Goal: Information Seeking & Learning: Learn about a topic

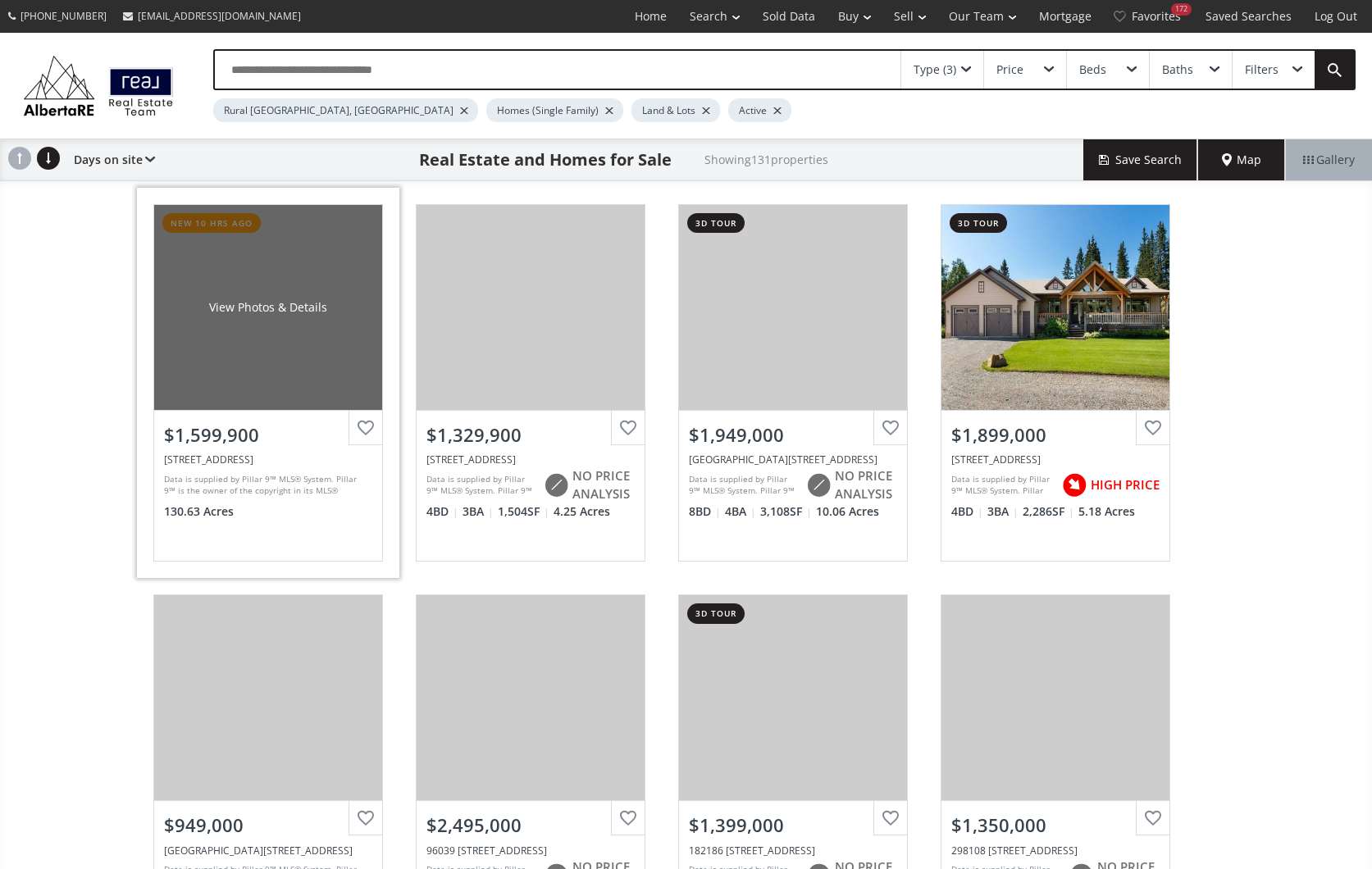
click at [304, 352] on div "View Photos & Details" at bounding box center [269, 308] width 228 height 205
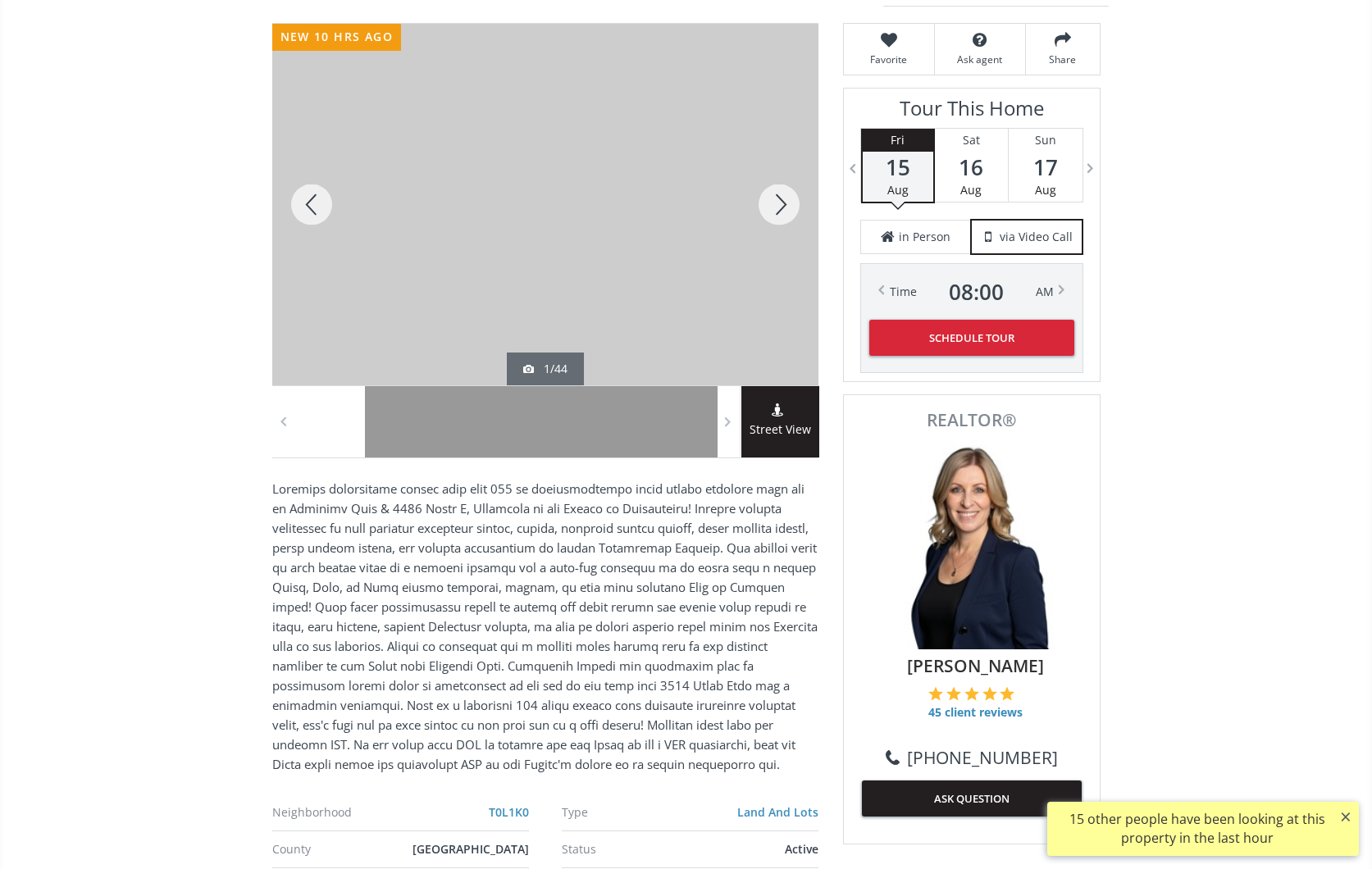
scroll to position [217, 0]
click at [773, 197] on div at bounding box center [779, 204] width 79 height 362
click at [774, 196] on div at bounding box center [779, 204] width 79 height 362
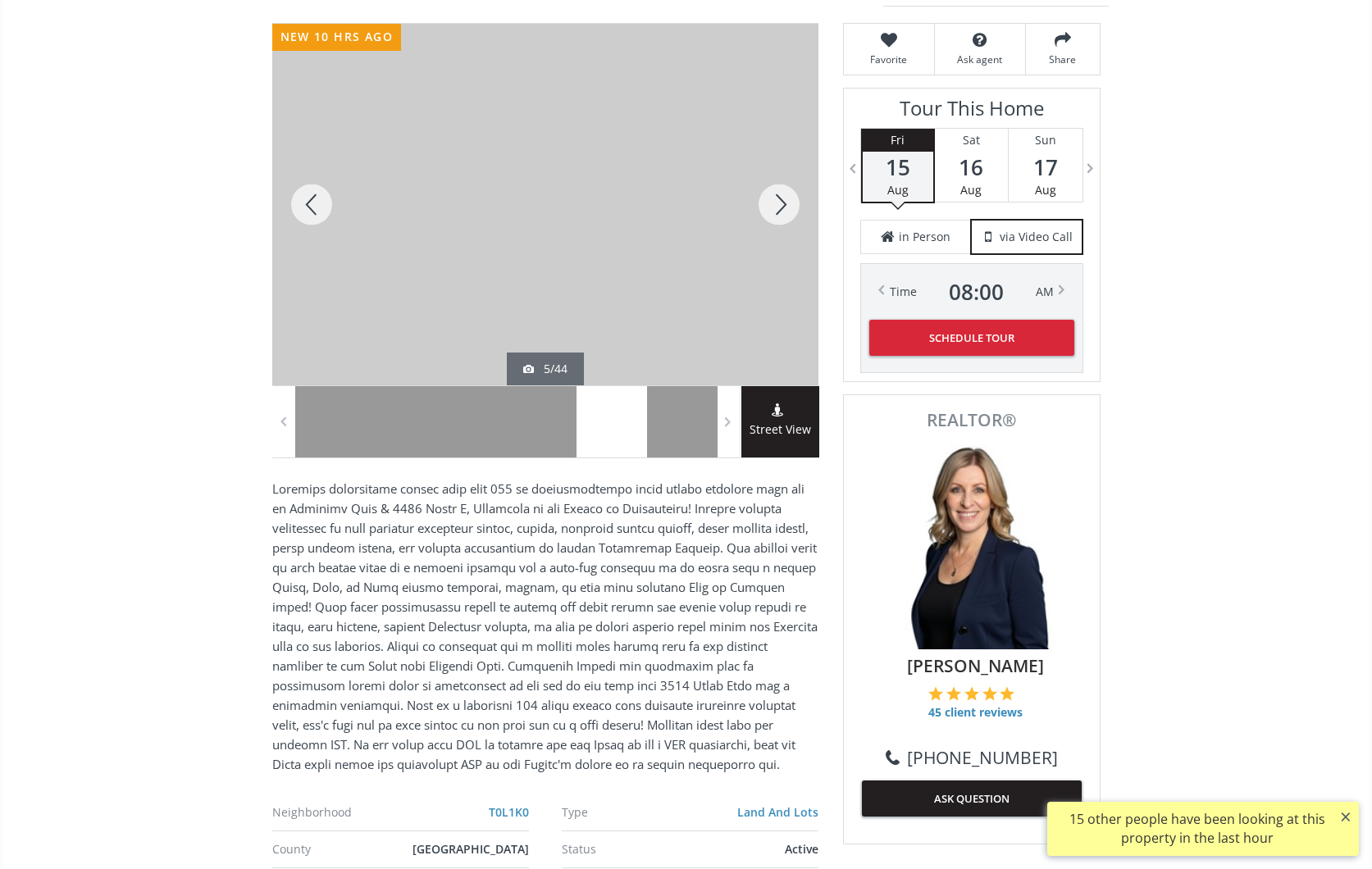
click at [774, 196] on div at bounding box center [779, 204] width 79 height 362
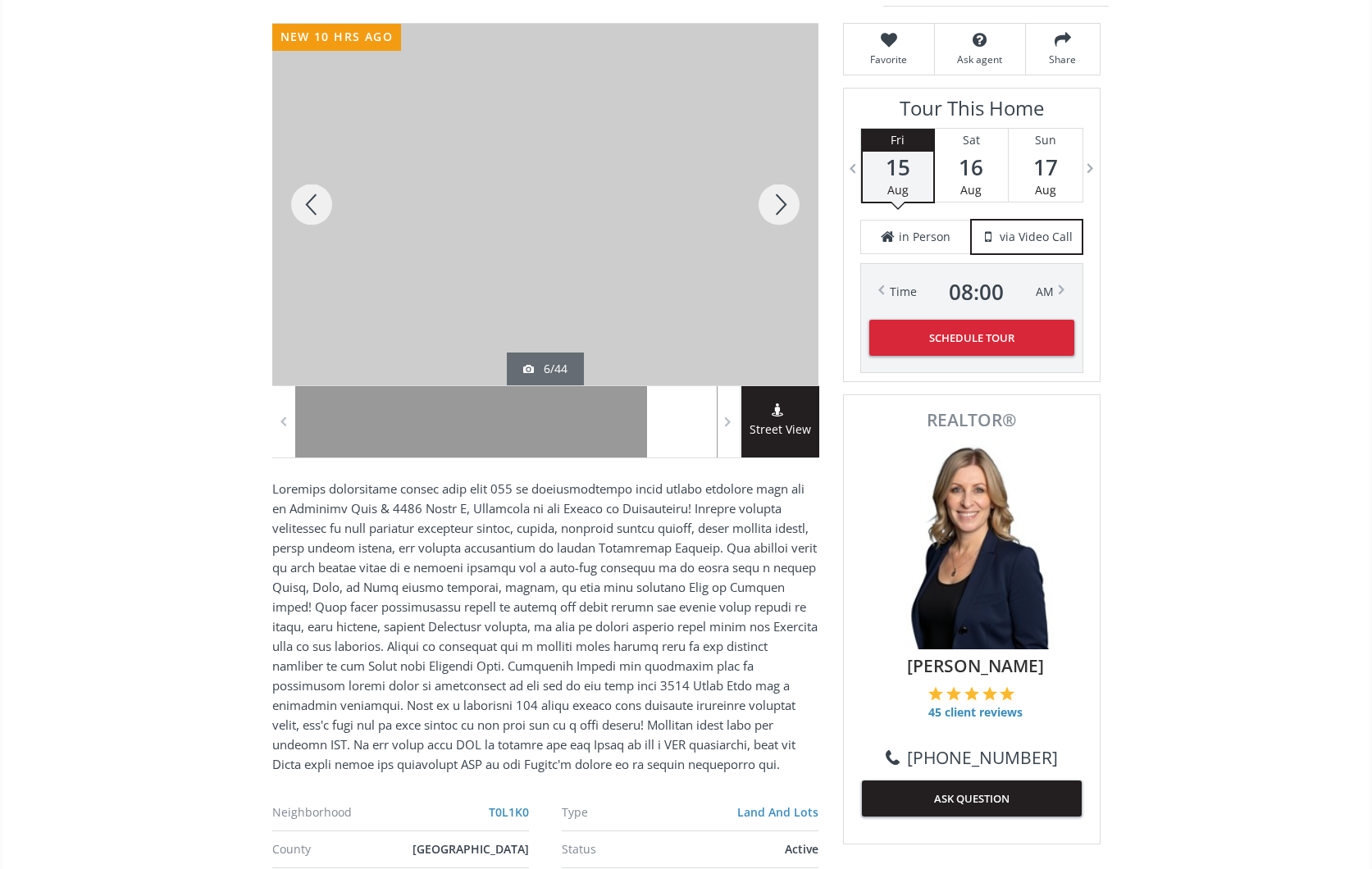
click at [774, 196] on div at bounding box center [779, 204] width 79 height 362
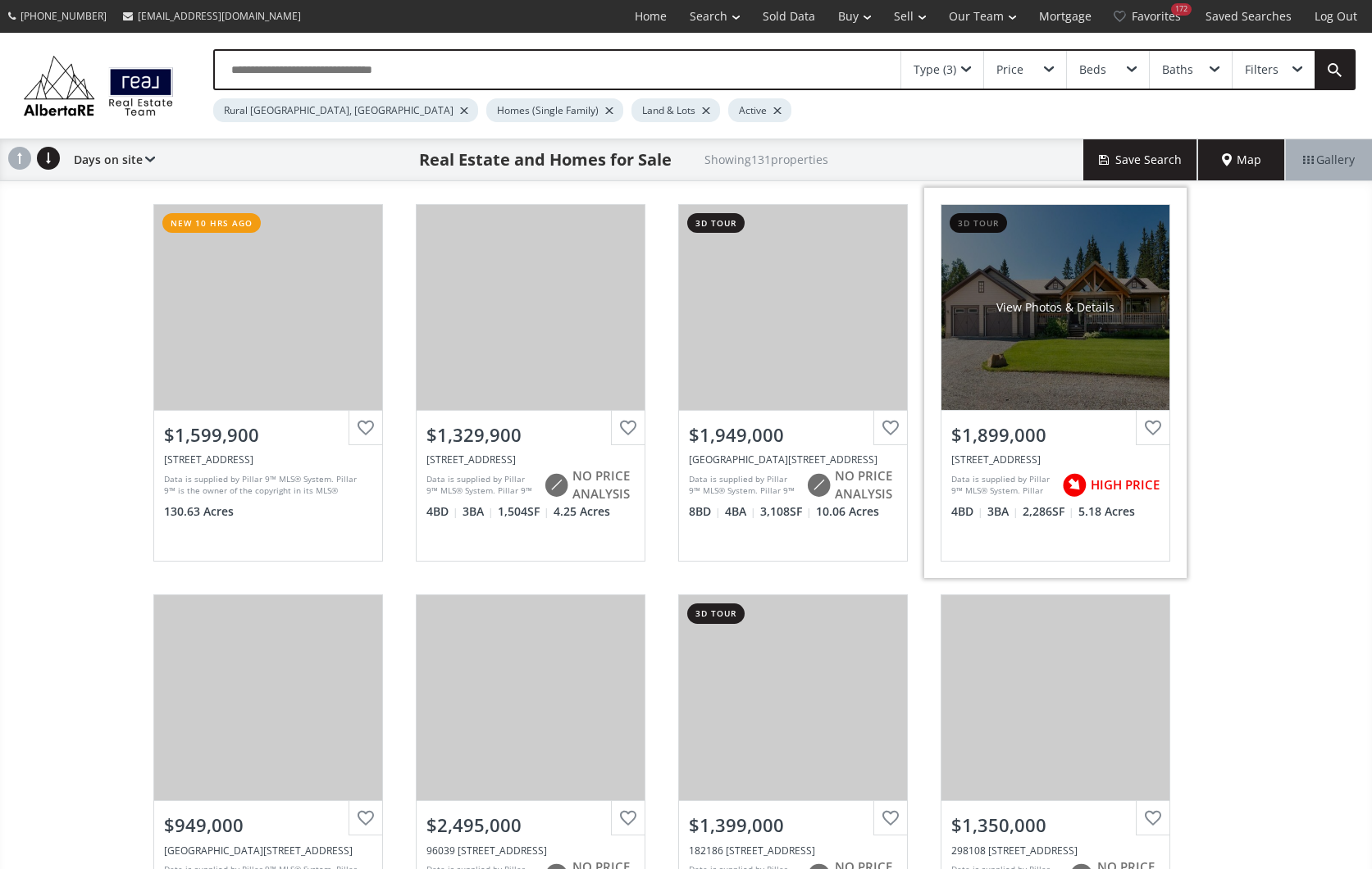
click at [1085, 362] on div "View Photos & Details" at bounding box center [1055, 308] width 228 height 205
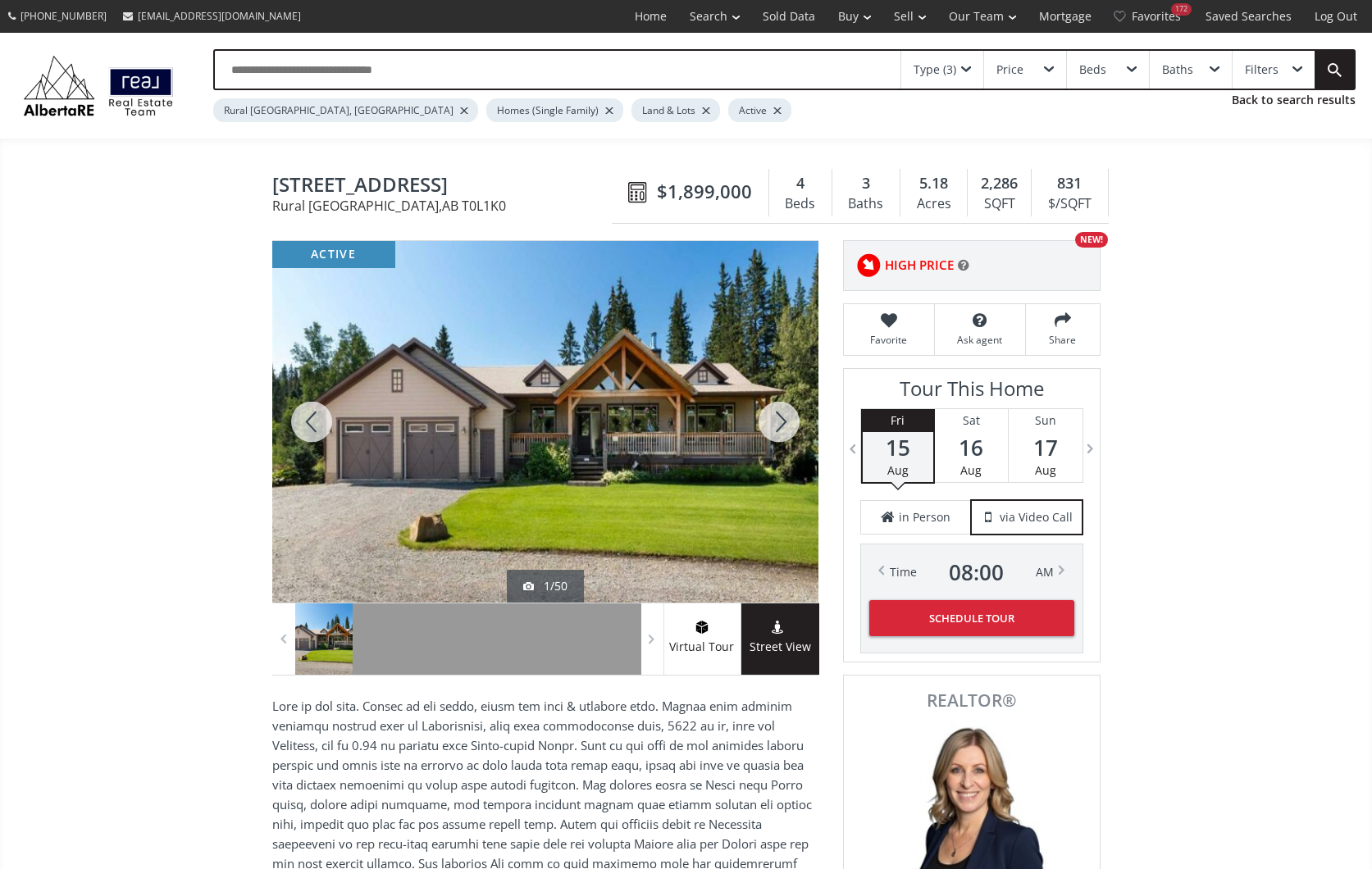
click at [785, 411] on div at bounding box center [779, 421] width 79 height 362
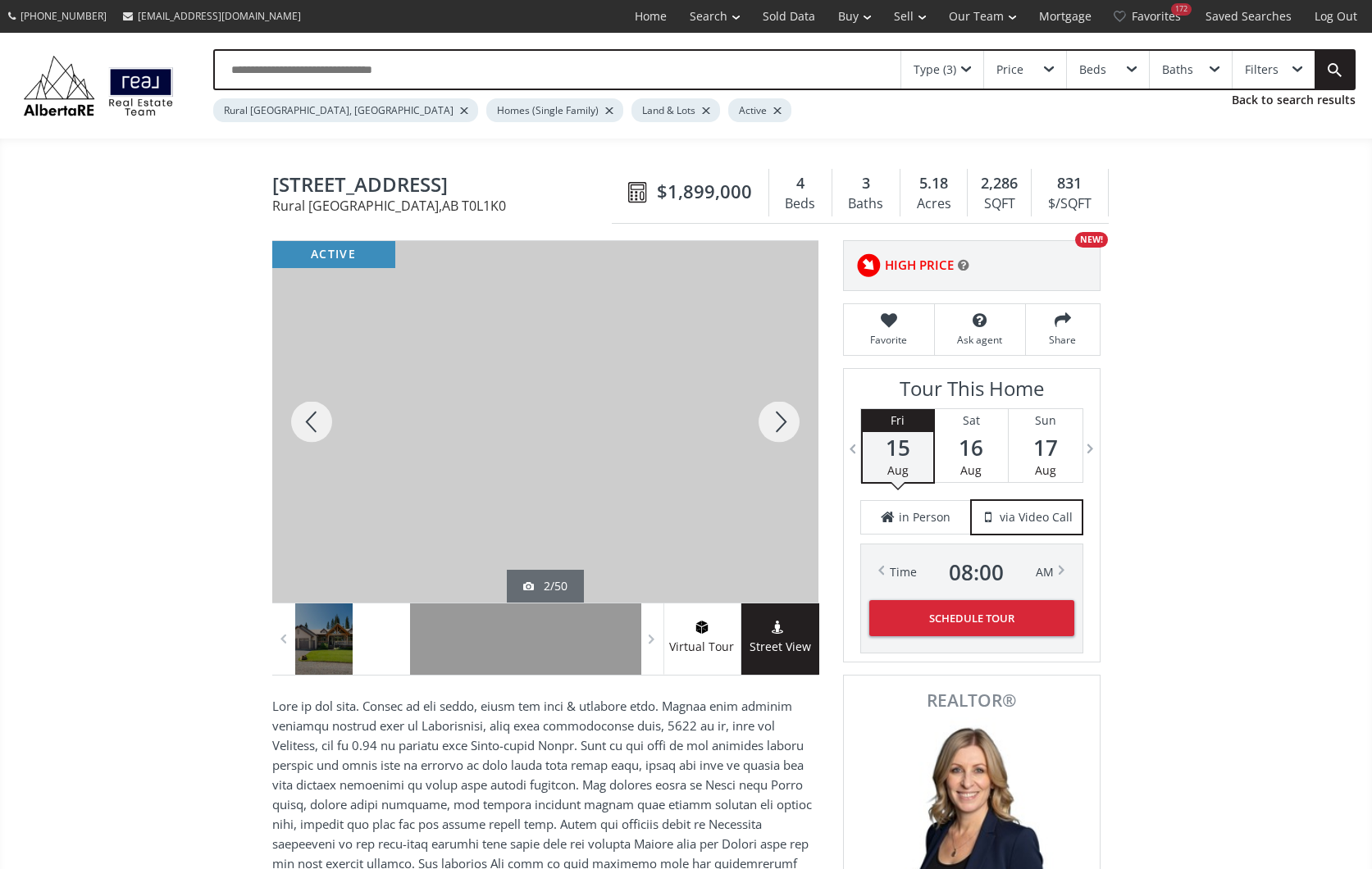
click at [782, 413] on div at bounding box center [779, 421] width 79 height 362
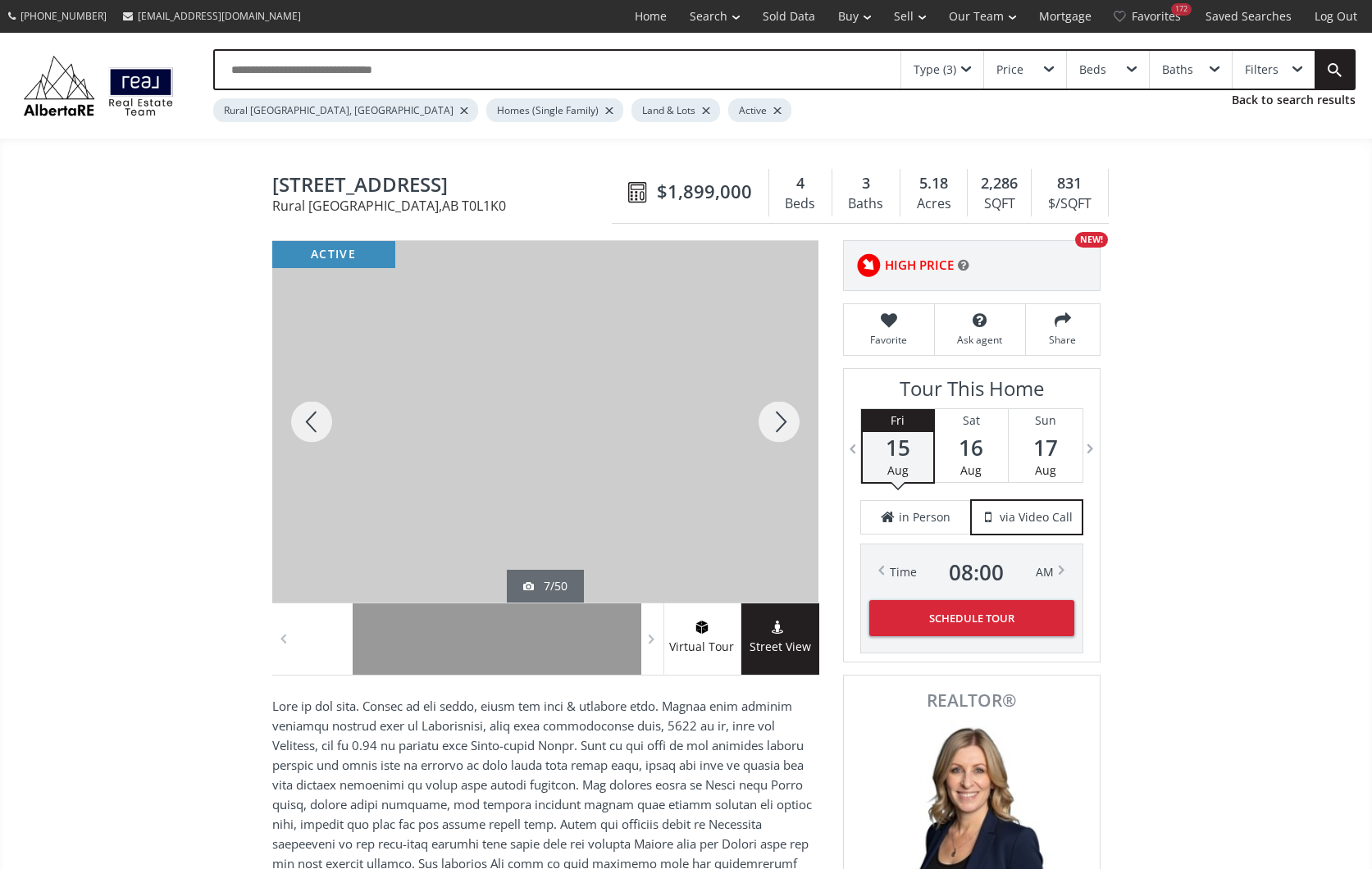
click at [782, 413] on div at bounding box center [779, 421] width 79 height 362
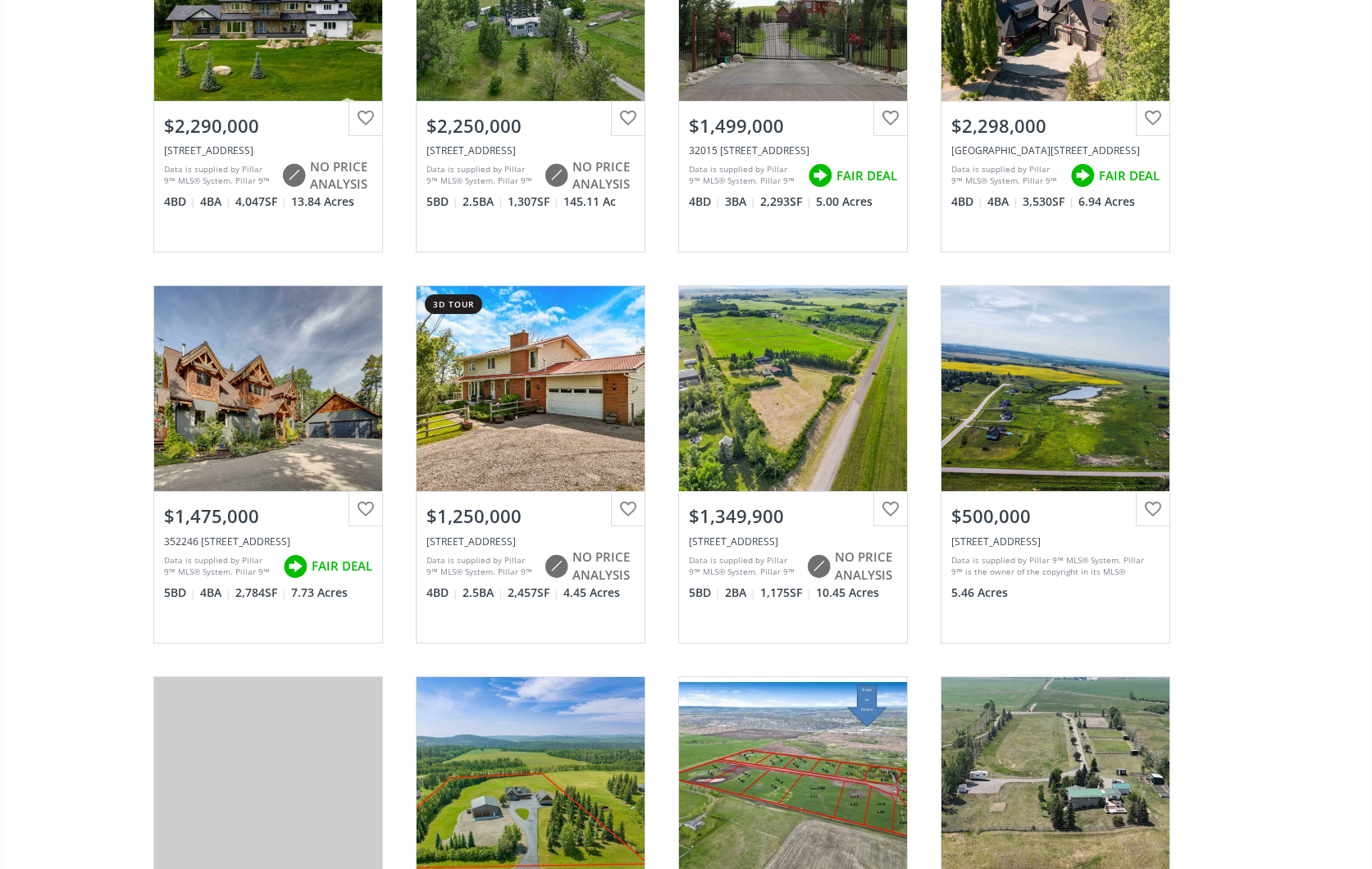
scroll to position [2263, 0]
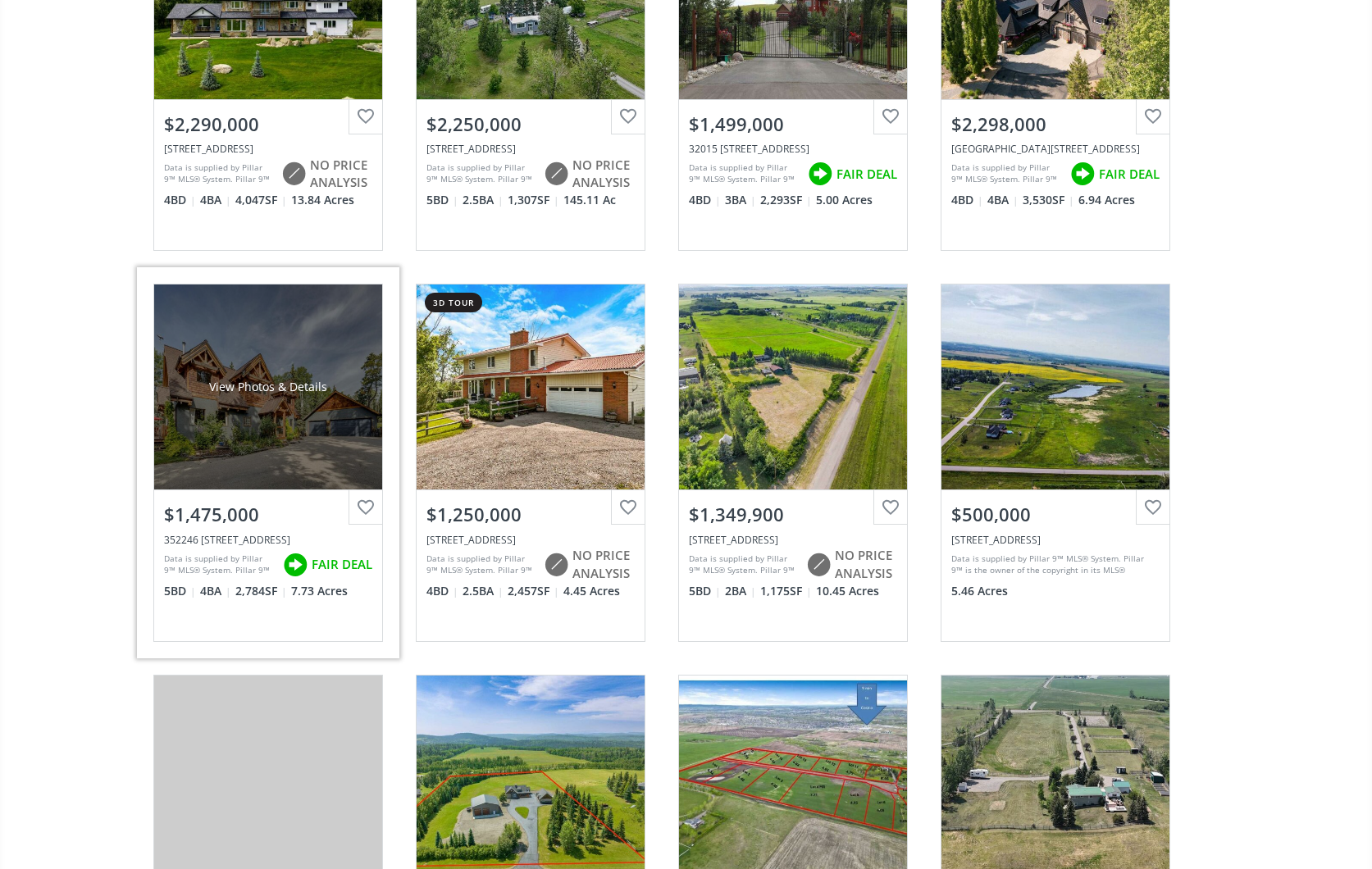
click at [306, 434] on div "View Photos & Details" at bounding box center [269, 388] width 228 height 205
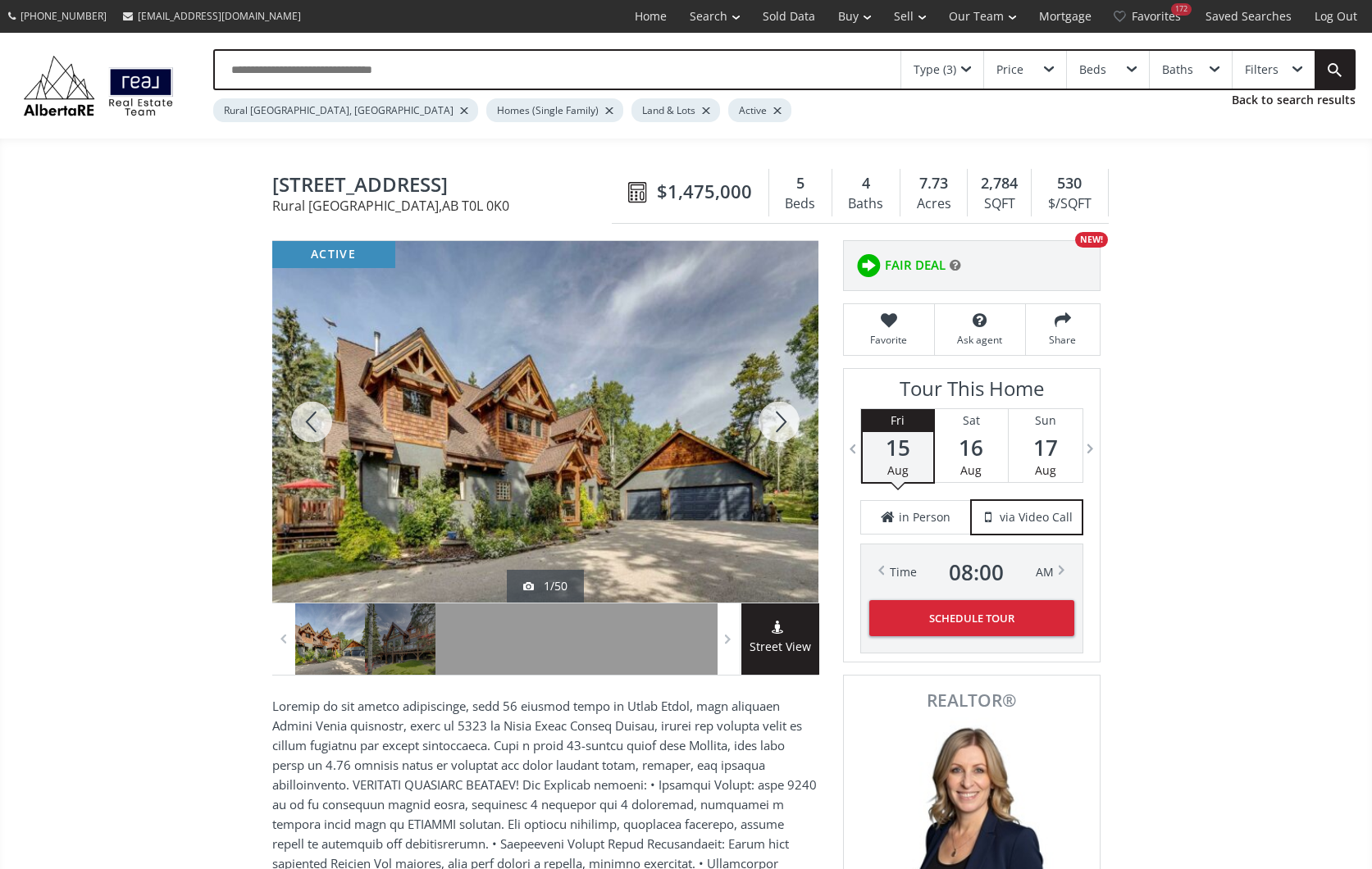
click at [779, 417] on div at bounding box center [779, 421] width 79 height 362
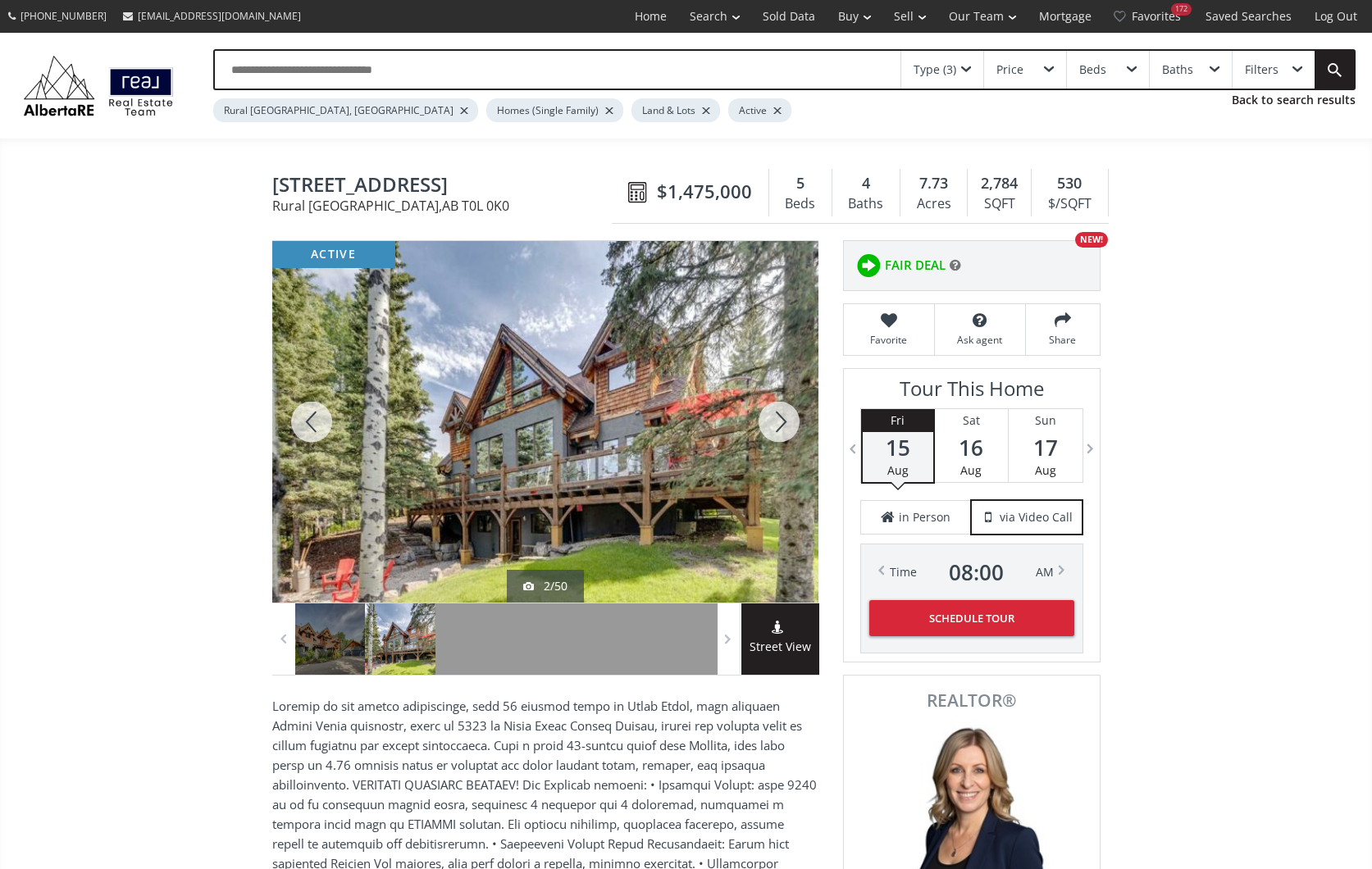
click at [779, 417] on div at bounding box center [779, 421] width 79 height 362
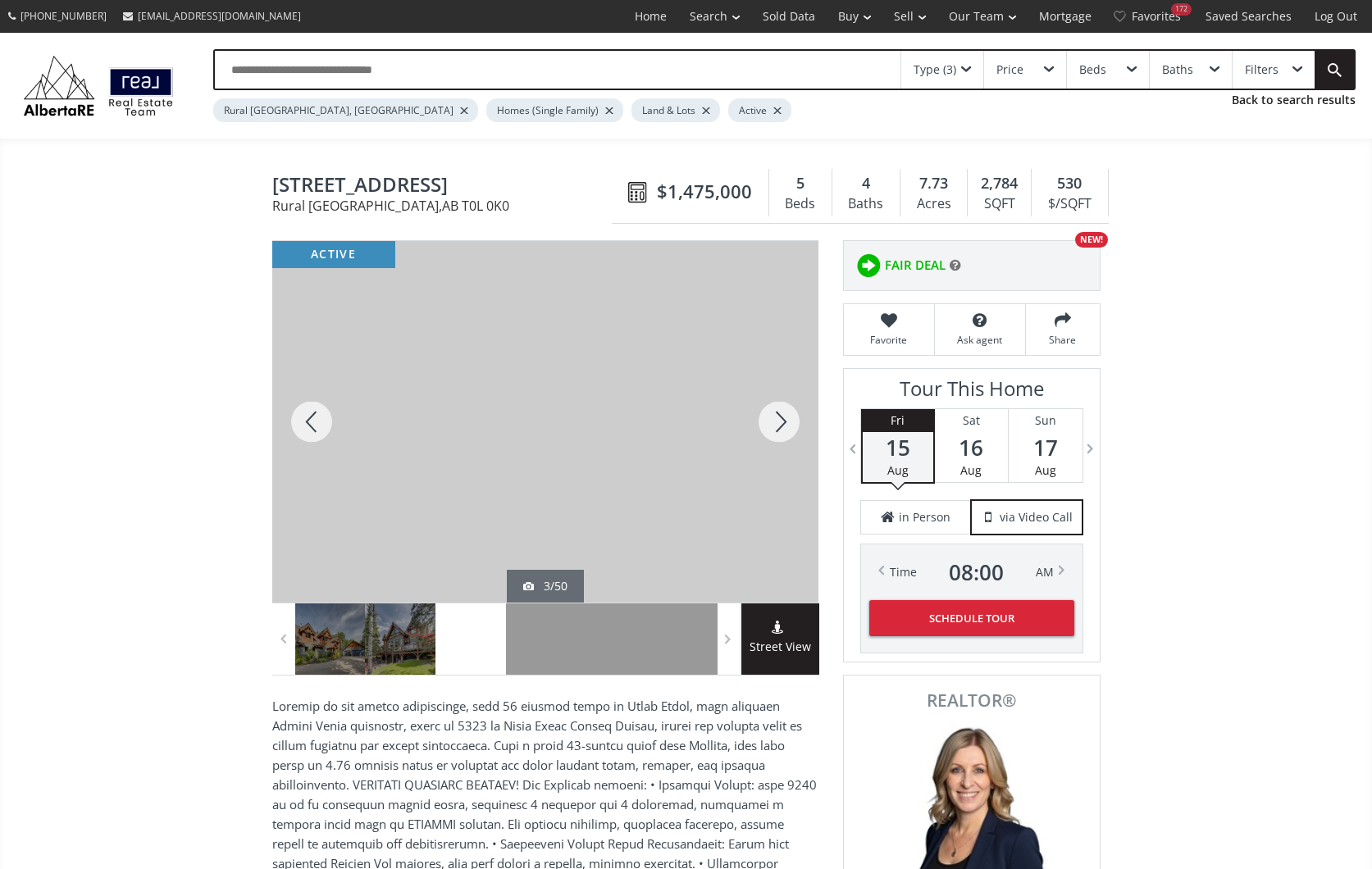
click at [779, 417] on div at bounding box center [779, 421] width 79 height 362
